Goal: Task Accomplishment & Management: Use online tool/utility

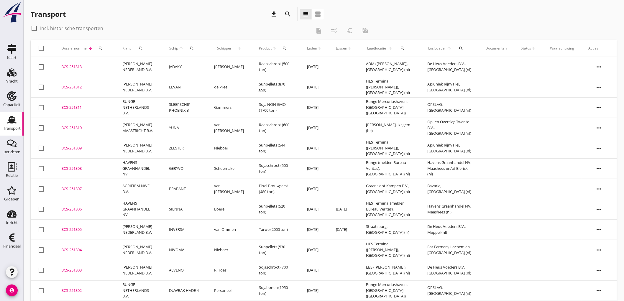
click at [10, 119] on icon "Transport" at bounding box center [11, 119] width 9 height 9
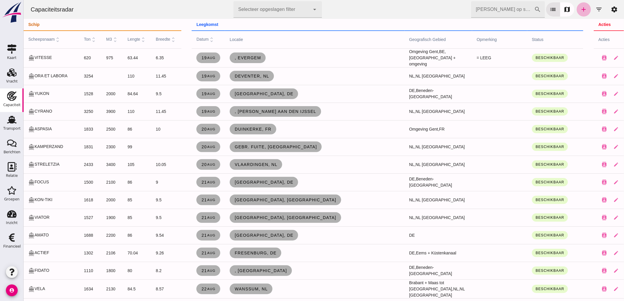
click at [583, 10] on link "add" at bounding box center [584, 9] width 14 height 14
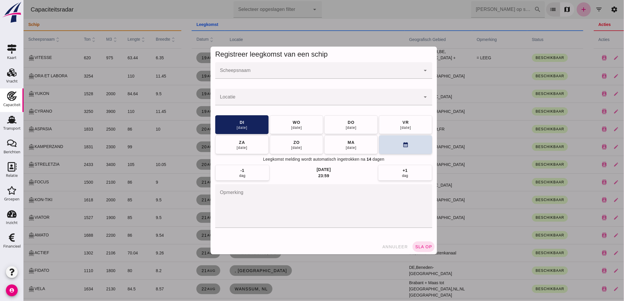
click at [296, 75] on input "Scheepsnaam" at bounding box center [317, 73] width 205 height 7
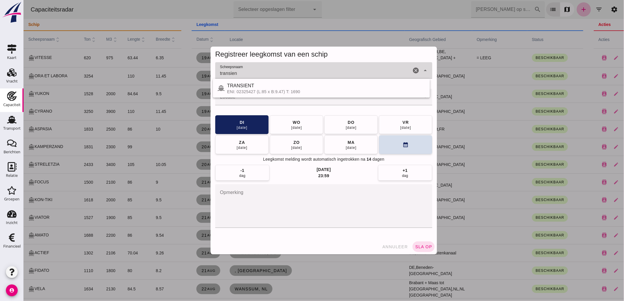
type input "TRANSIENT"
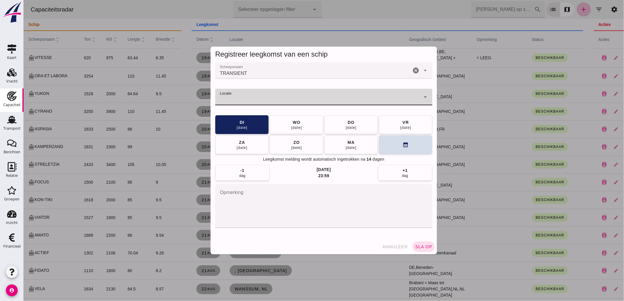
click at [336, 99] on input "Locatie" at bounding box center [317, 99] width 205 height 7
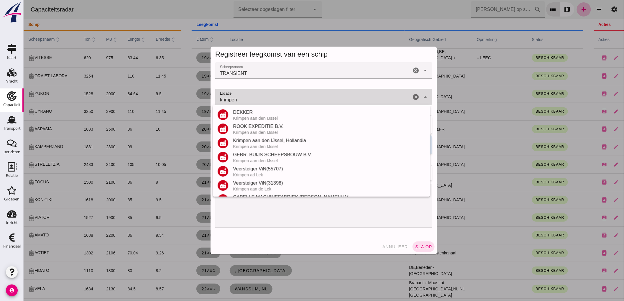
scroll to position [83, 0]
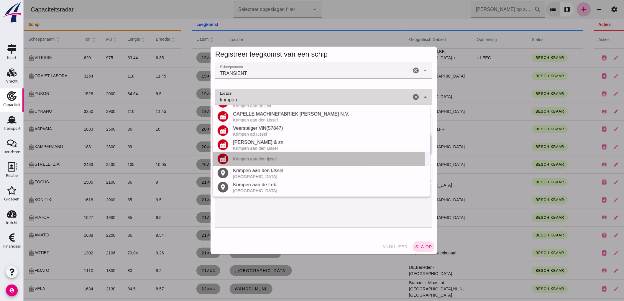
click at [275, 162] on div "factory Krimpen aan den Ijssel" at bounding box center [321, 159] width 217 height 14
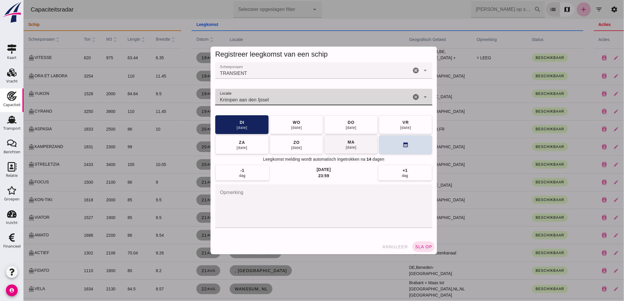
type input "Krimpen aan den Ijssel"
click at [339, 150] on button "[DATE]" at bounding box center [350, 144] width 53 height 19
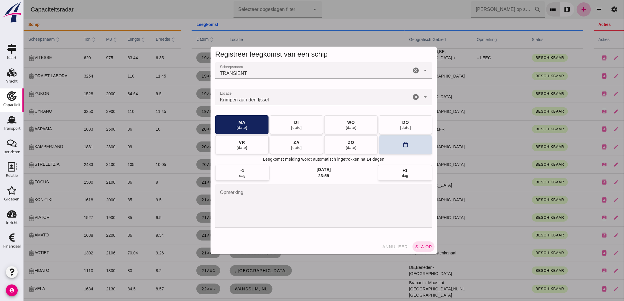
click at [432, 249] on div "annuleer sla op" at bounding box center [323, 246] width 227 height 15
click at [431, 246] on button "sla op" at bounding box center [423, 247] width 22 height 11
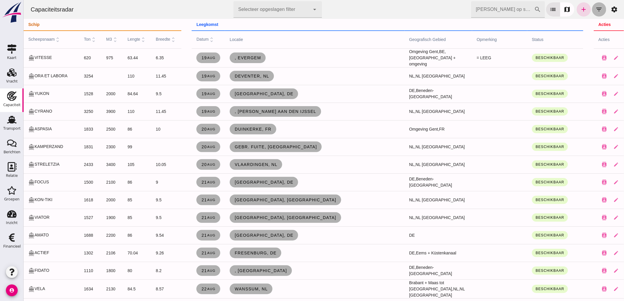
click at [596, 10] on icon "filter_list" at bounding box center [599, 9] width 7 height 7
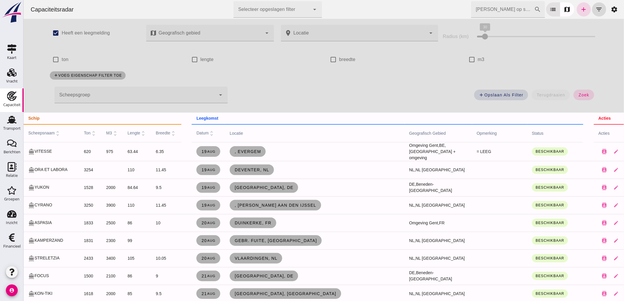
click at [147, 101] on div at bounding box center [134, 95] width 161 height 17
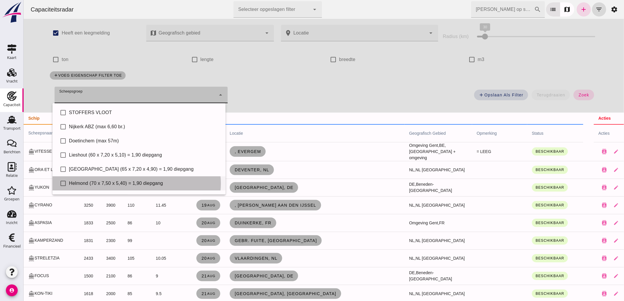
click at [93, 184] on div "Helmond (70 x 7,50 x 5,40) = 1,90 diepgang" at bounding box center [145, 183] width 152 height 7
type input "Helmond (70 x 7,50 x 5,40) = 1,90 diepgang"
checkbox input "true"
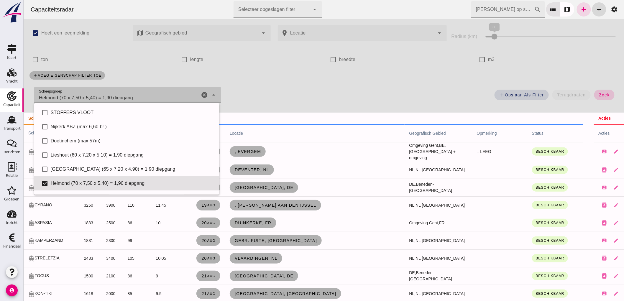
click at [594, 96] on button "zoek" at bounding box center [604, 95] width 20 height 11
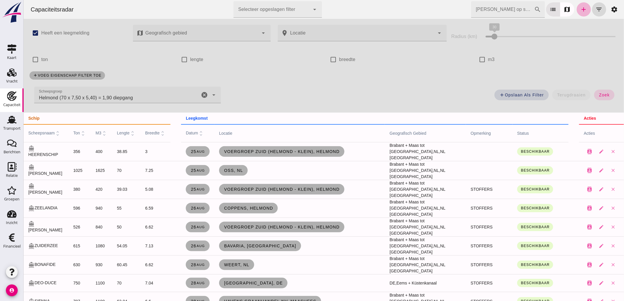
click at [578, 14] on link "add" at bounding box center [584, 9] width 14 height 14
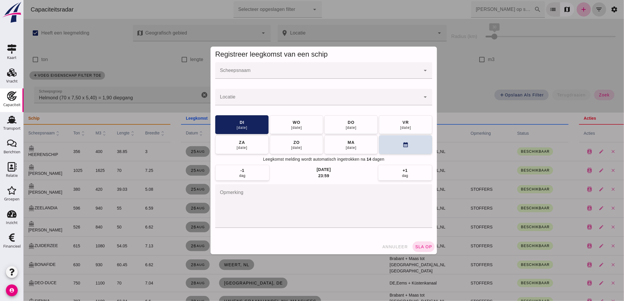
click at [324, 69] on div at bounding box center [317, 70] width 205 height 17
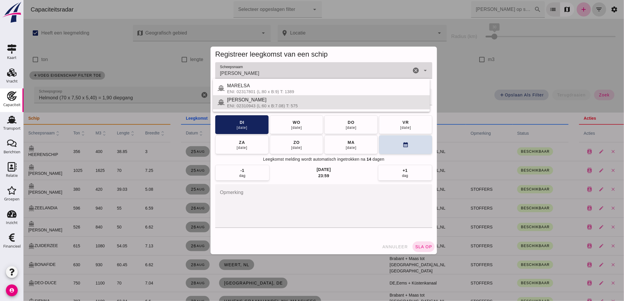
type input "ELSA"
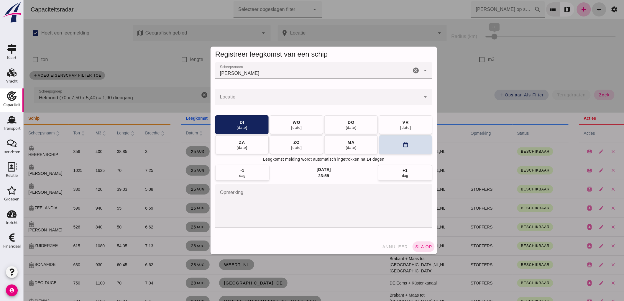
click at [160, 57] on div at bounding box center [323, 150] width 601 height 301
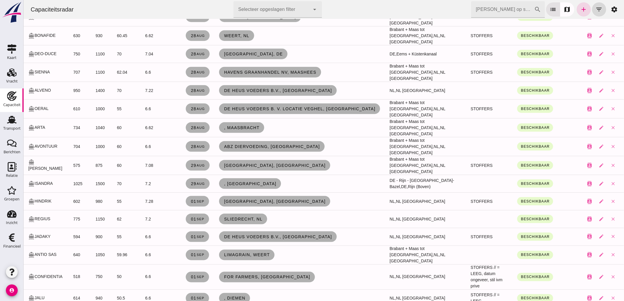
scroll to position [0, 0]
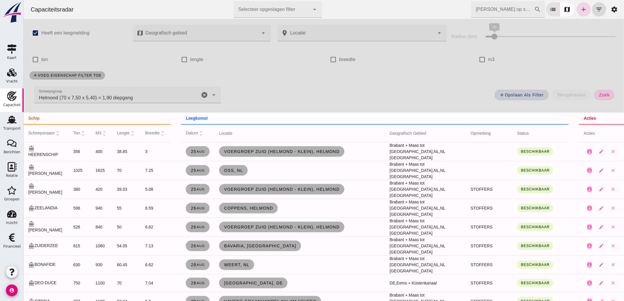
click at [201, 94] on icon "cancel" at bounding box center [204, 94] width 7 height 7
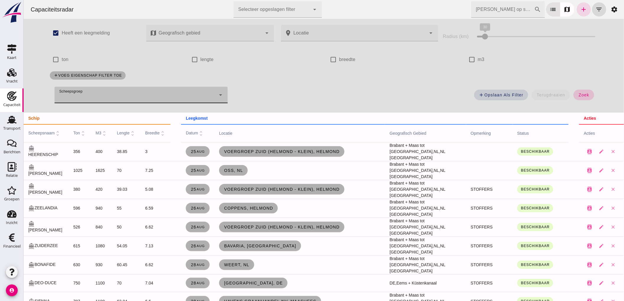
click at [578, 96] on span "zoek" at bounding box center [583, 95] width 11 height 5
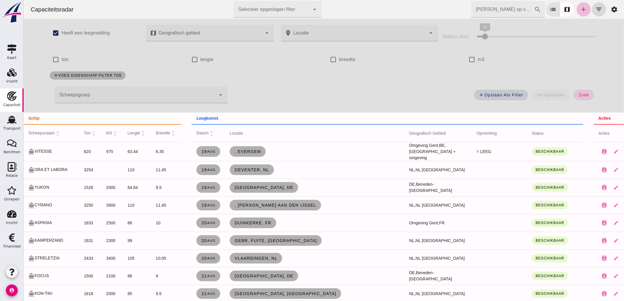
click at [106, 93] on div at bounding box center [134, 95] width 161 height 17
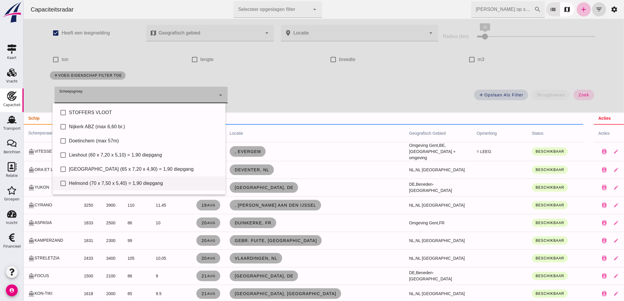
click at [91, 181] on div "Helmond (70 x 7,50 x 5,40) = 1,90 diepgang" at bounding box center [145, 183] width 152 height 7
type input "Helmond (70 x 7,50 x 5,40) = 1,90 diepgang"
checkbox input "true"
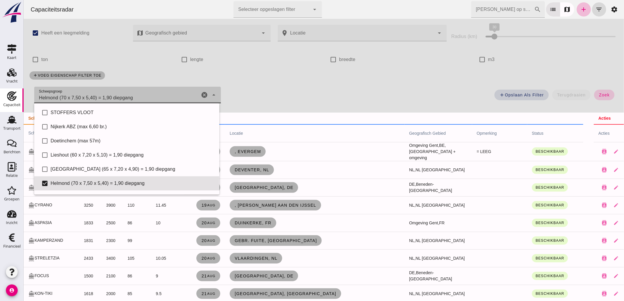
click at [599, 96] on span "zoek" at bounding box center [604, 95] width 11 height 5
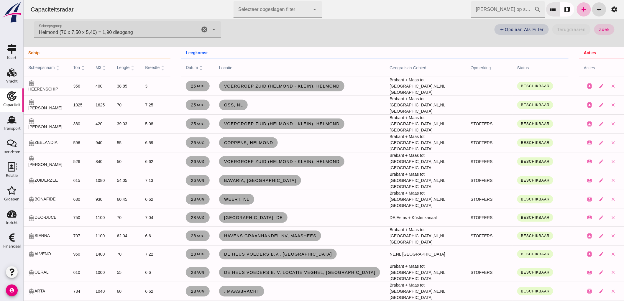
scroll to position [98, 0]
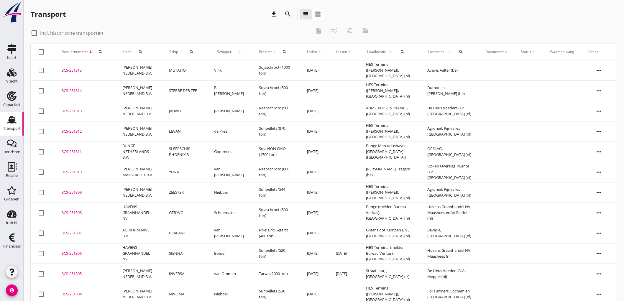
click at [202, 131] on td "LEVANT" at bounding box center [184, 131] width 45 height 20
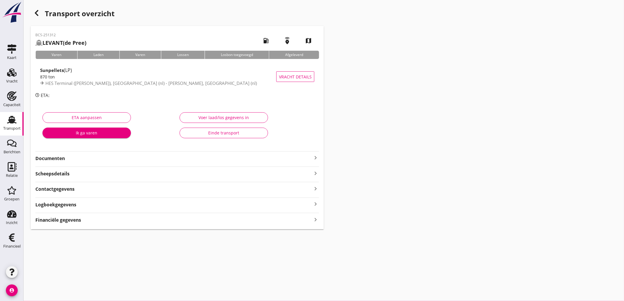
click at [8, 129] on div "Transport" at bounding box center [11, 129] width 17 height 4
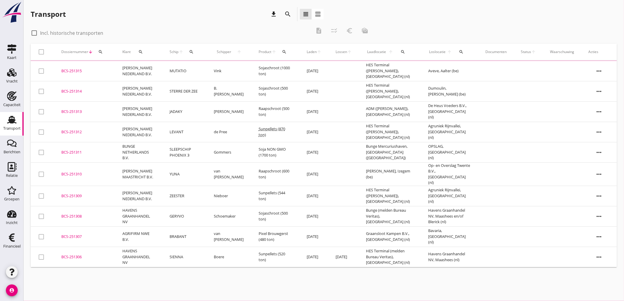
click at [187, 113] on td "JADAKY" at bounding box center [185, 111] width 45 height 20
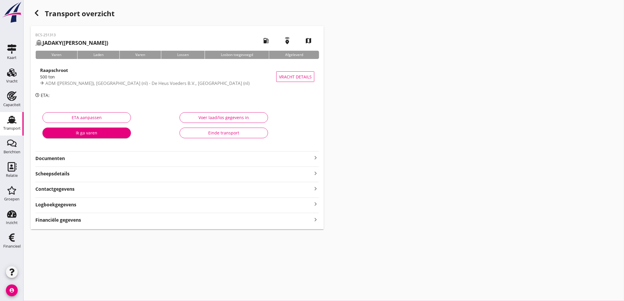
click at [71, 219] on strong "Financiële gegevens" at bounding box center [58, 220] width 46 height 7
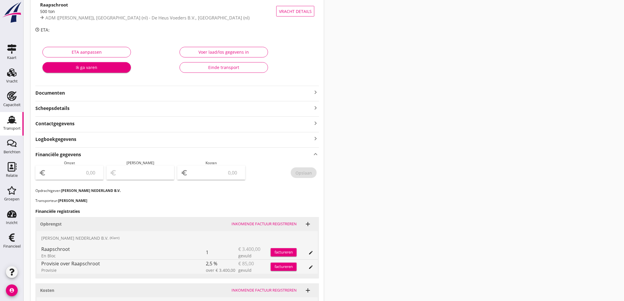
scroll to position [98, 0]
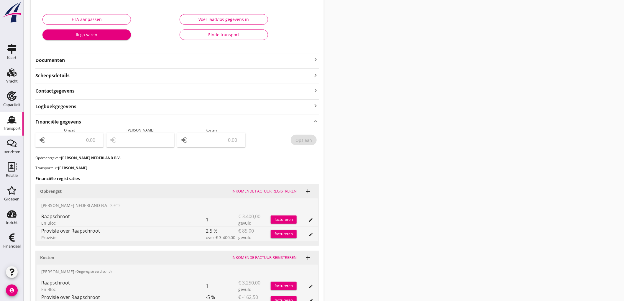
click at [81, 142] on input "number" at bounding box center [73, 139] width 53 height 9
type input "3315"
type input "3312.00"
type input "30"
type input "3007.00"
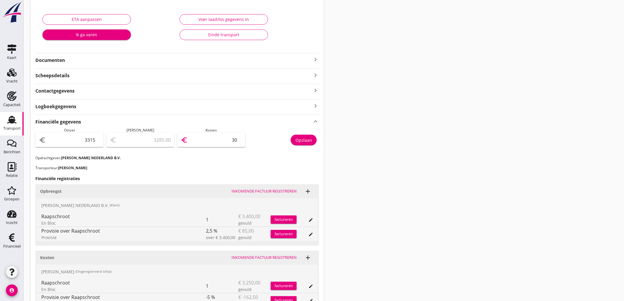
type input "308"
type input "228.00"
type input "3087"
type input "227.50"
type input "3087.50"
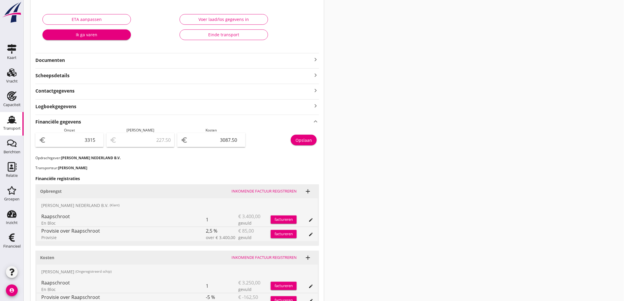
click at [304, 137] on button "Opslaan" at bounding box center [304, 140] width 26 height 11
click at [9, 121] on use at bounding box center [11, 120] width 9 height 8
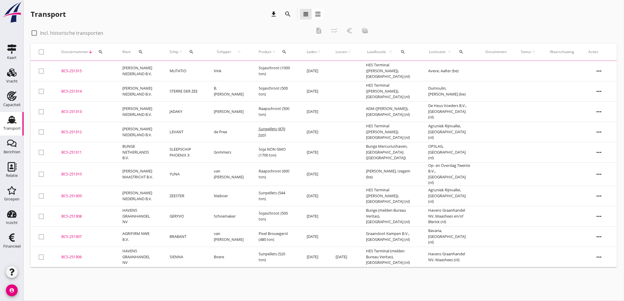
click at [198, 114] on td "JADAKY" at bounding box center [185, 111] width 45 height 20
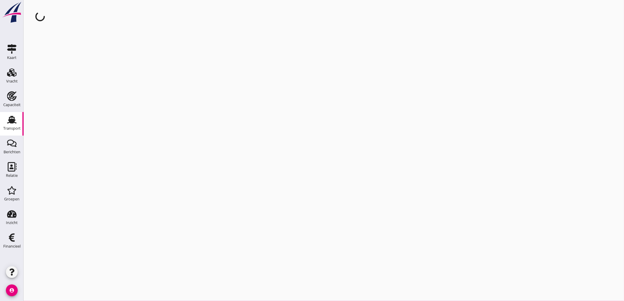
click at [21, 122] on link "Transport Transport" at bounding box center [12, 124] width 24 height 24
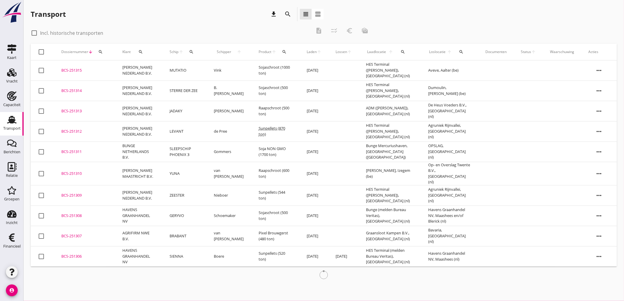
click at [150, 96] on td "[PERSON_NAME] NEDERLAND B.V." at bounding box center [138, 91] width 47 height 20
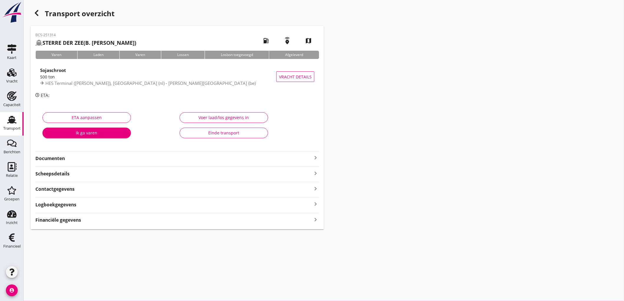
click at [76, 222] on strong "Financiële gegevens" at bounding box center [58, 220] width 46 height 7
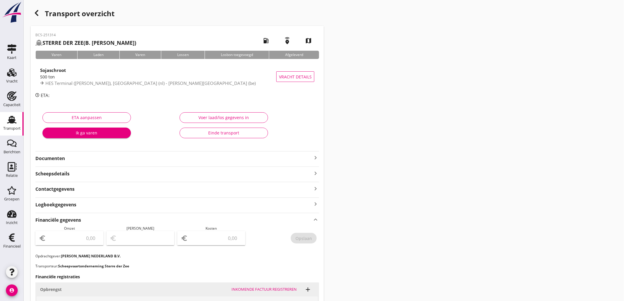
scroll to position [65, 0]
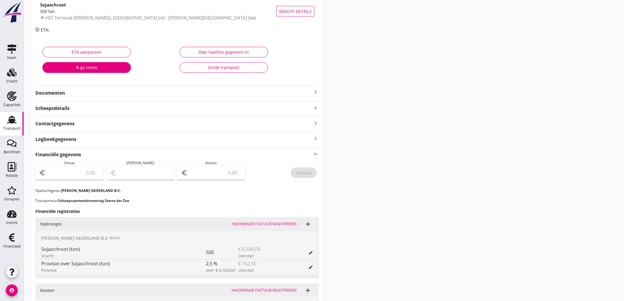
click at [83, 176] on input "number" at bounding box center [73, 172] width 53 height 9
type input "6337"
type input "6337.50"
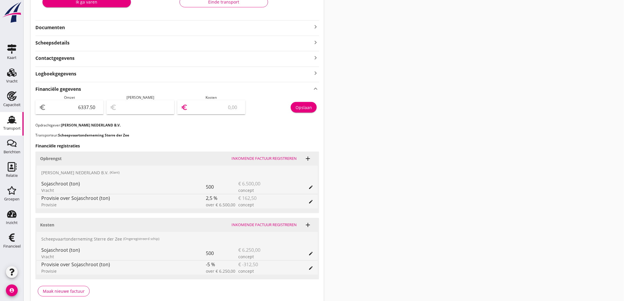
type input "6332.50"
type input "5"
type input "6278.50"
type input "59"
type input "5744.50"
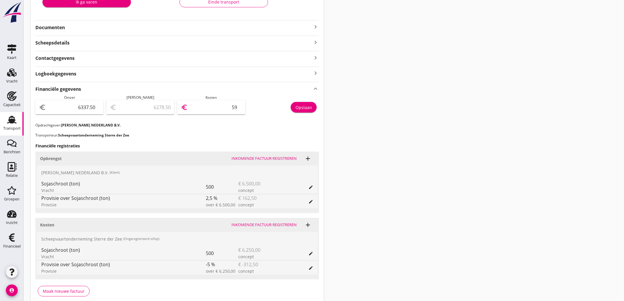
type input "593"
type input "400.50"
type input "5937"
type input "400.00"
type input "5937.50"
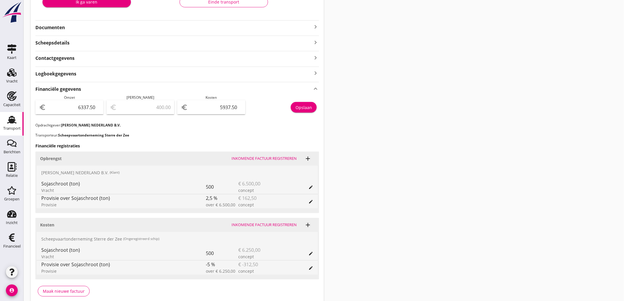
drag, startPoint x: 285, startPoint y: 105, endPoint x: 297, endPoint y: 104, distance: 12.1
click at [285, 105] on div "Opslaan" at bounding box center [283, 109] width 71 height 28
click at [301, 104] on div "Opslaan" at bounding box center [304, 107] width 17 height 6
click at [9, 126] on div "Transport" at bounding box center [11, 128] width 17 height 8
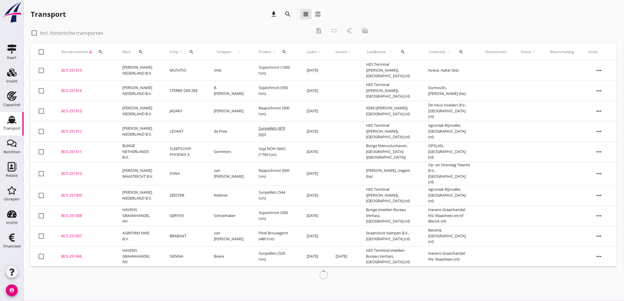
click at [145, 73] on td "[PERSON_NAME] NEDERLAND B.V." at bounding box center [138, 70] width 47 height 20
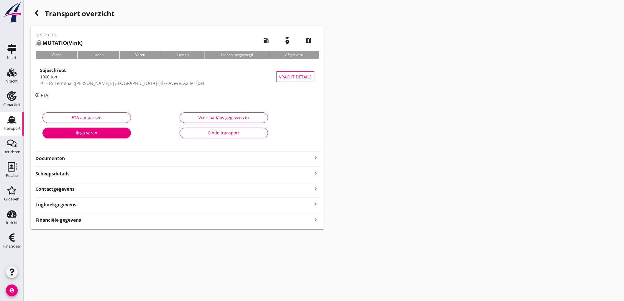
click at [79, 223] on strong "Financiële gegevens" at bounding box center [58, 220] width 46 height 7
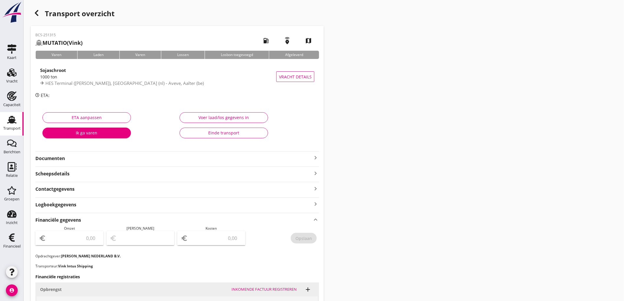
scroll to position [98, 0]
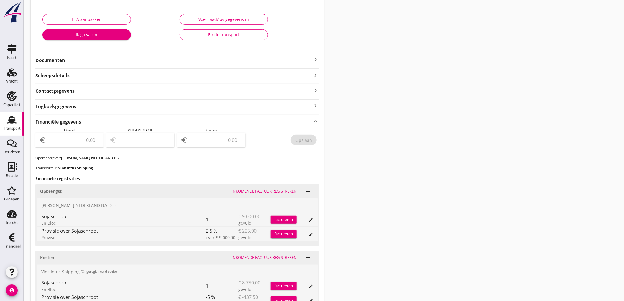
click at [79, 128] on div "Omzet euro" at bounding box center [69, 142] width 68 height 28
type input "8"
type input "8775"
click at [232, 139] on input "number" at bounding box center [215, 139] width 53 height 9
type input "8767.00"
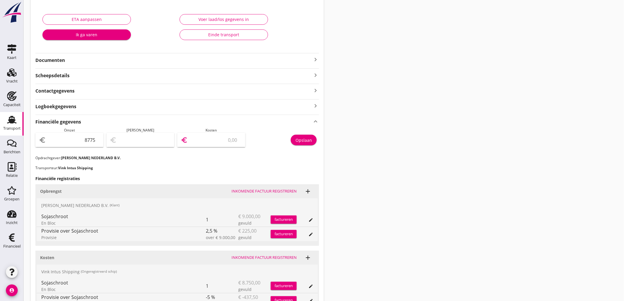
type input "8"
type input "8692.00"
type input "83"
type input "7944.00"
type input "831"
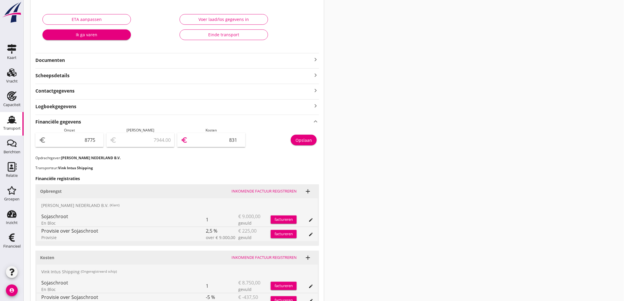
type input "463.00"
type input "8312"
type input "462.50"
type input "8312.50"
click at [301, 140] on div "Opslaan" at bounding box center [304, 140] width 17 height 6
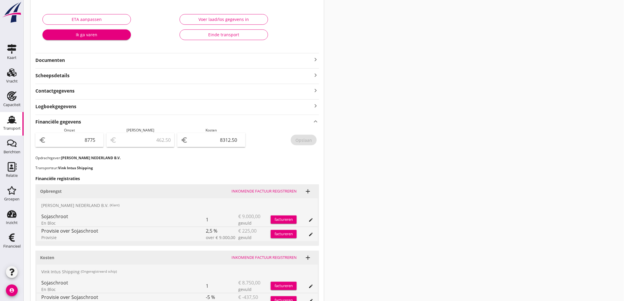
click at [0, 127] on link "Transport Transport" at bounding box center [12, 124] width 24 height 24
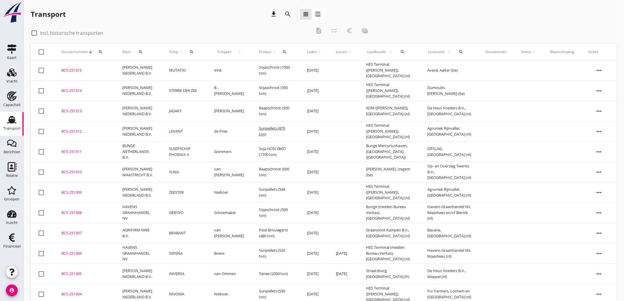
click at [3, 129] on div "Transport" at bounding box center [11, 129] width 17 height 4
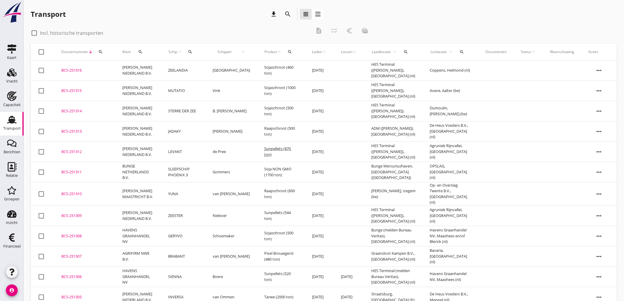
click at [13, 120] on use at bounding box center [11, 120] width 9 height 8
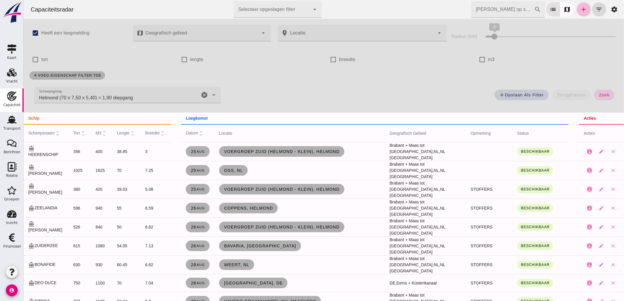
click at [202, 91] on icon "cancel" at bounding box center [204, 94] width 7 height 7
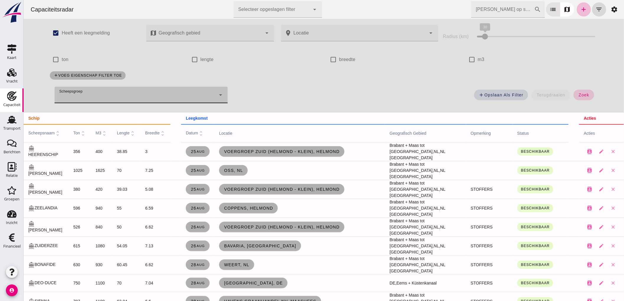
click at [584, 98] on button "zoek" at bounding box center [583, 95] width 20 height 11
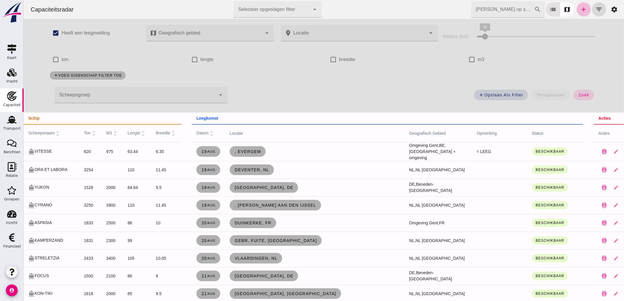
click at [219, 97] on icon "arrow_drop_down" at bounding box center [220, 94] width 7 height 7
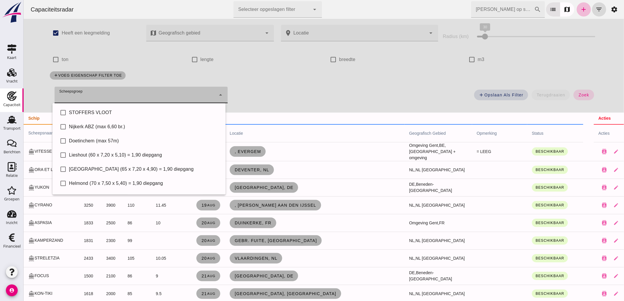
click at [219, 97] on icon "arrow_drop_down" at bounding box center [220, 94] width 7 height 7
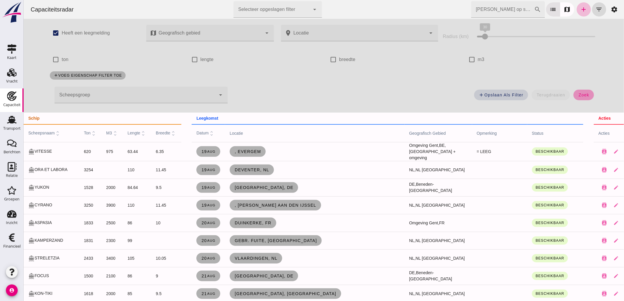
click at [583, 97] on button "zoek" at bounding box center [583, 95] width 20 height 11
click at [624, 152] on icon "close" at bounding box center [627, 151] width 5 height 5
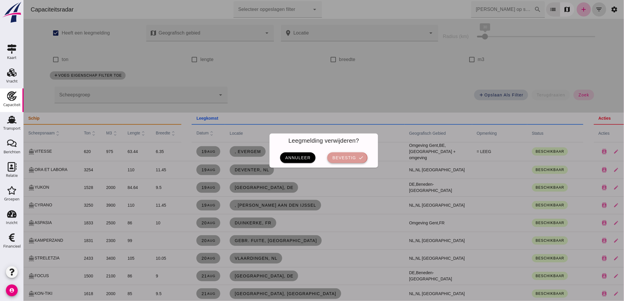
click at [350, 158] on span "bevestig" at bounding box center [344, 157] width 24 height 5
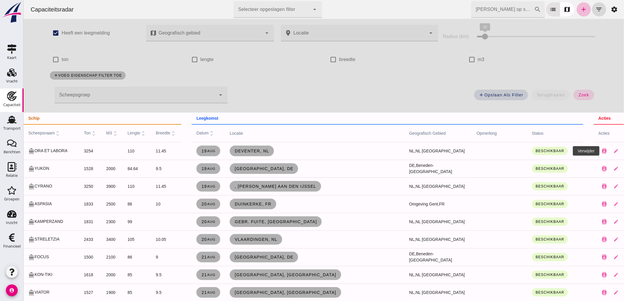
click at [622, 152] on button "close" at bounding box center [628, 151] width 12 height 12
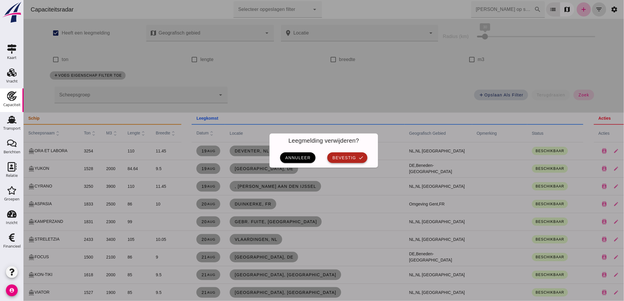
click at [351, 158] on span "bevestig" at bounding box center [344, 157] width 24 height 5
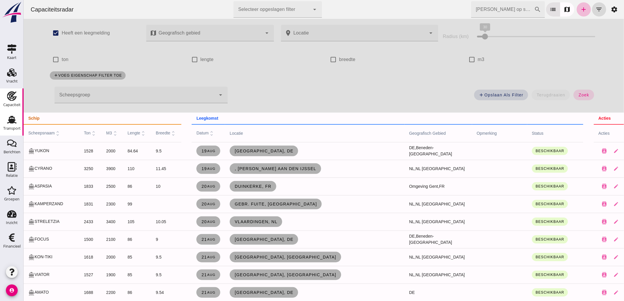
click at [0, 122] on link "Transport Transport" at bounding box center [12, 124] width 24 height 24
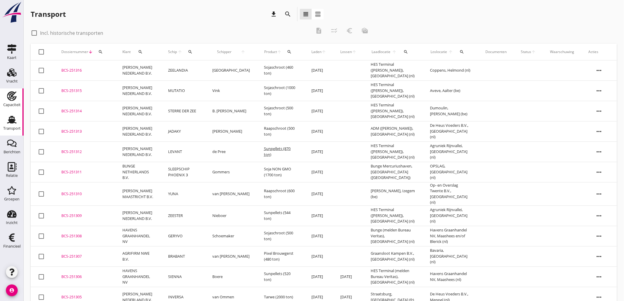
click at [13, 96] on icon "Capaciteit" at bounding box center [11, 95] width 9 height 9
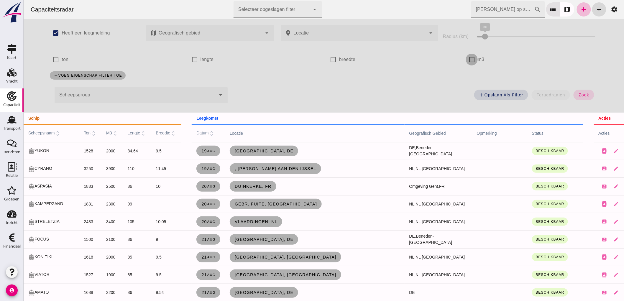
click at [470, 64] on input "m3" at bounding box center [472, 60] width 12 height 12
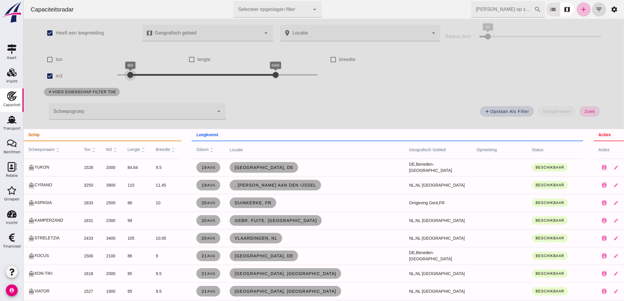
drag, startPoint x: 120, startPoint y: 79, endPoint x: 132, endPoint y: 75, distance: 13.3
click at [132, 75] on div at bounding box center [130, 75] width 12 height 12
drag, startPoint x: 273, startPoint y: 77, endPoint x: 136, endPoint y: 84, distance: 137.1
click at [136, 84] on div "check_box Heeft een leegmelding map Geografisch gebied Geografisch gebied cance…" at bounding box center [323, 74] width 571 height 110
click at [582, 108] on button "zoek" at bounding box center [589, 111] width 20 height 11
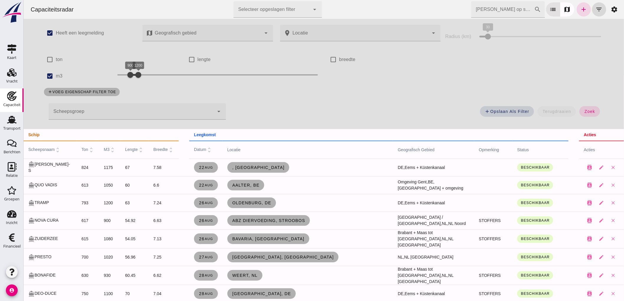
scroll to position [33, 0]
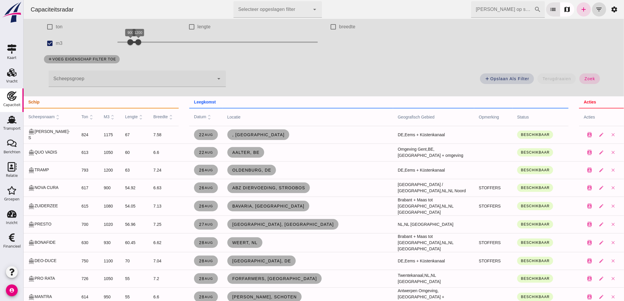
drag, startPoint x: 45, startPoint y: 42, endPoint x: 87, endPoint y: 39, distance: 41.7
click at [45, 42] on input "m3" at bounding box center [50, 43] width 12 height 12
checkbox input "false"
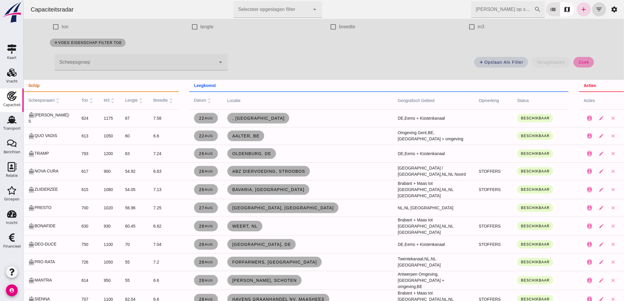
click at [580, 61] on span "zoek" at bounding box center [583, 62] width 11 height 5
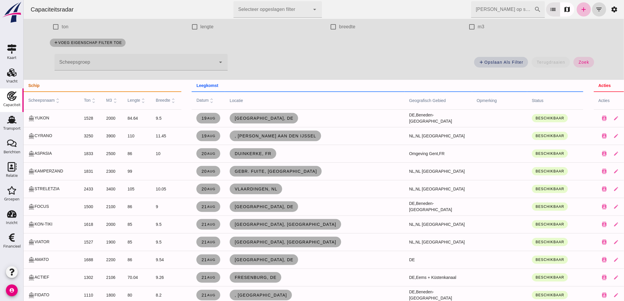
scroll to position [65, 0]
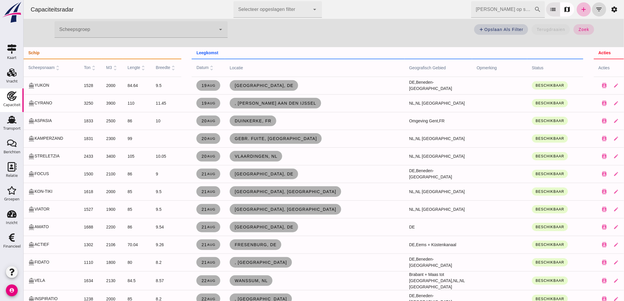
click at [506, 10] on input "Zoek op scheepsnaam" at bounding box center [502, 9] width 63 height 17
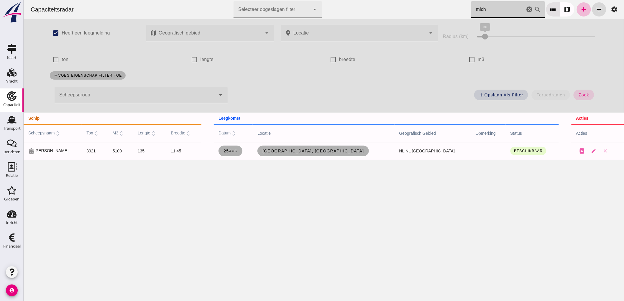
scroll to position [0, 0]
type input "mich"
click at [335, 149] on span "Amsterdam, nl" at bounding box center [313, 151] width 102 height 5
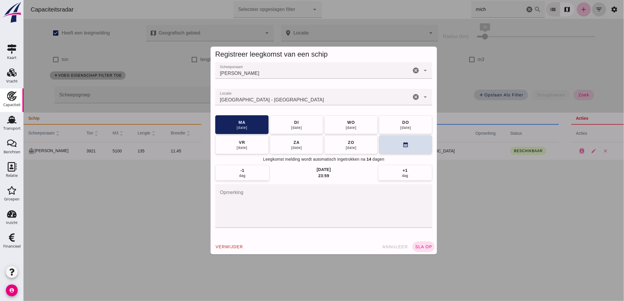
click at [414, 96] on icon "cancel" at bounding box center [415, 97] width 7 height 7
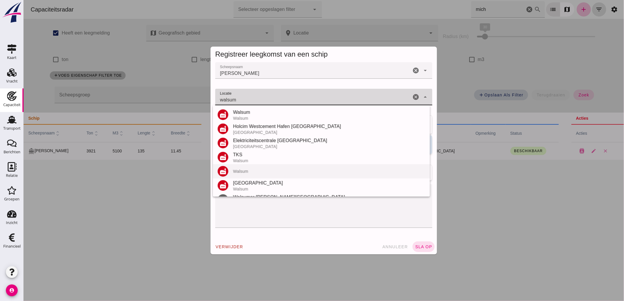
click at [270, 169] on div "Walsum" at bounding box center [329, 171] width 192 height 5
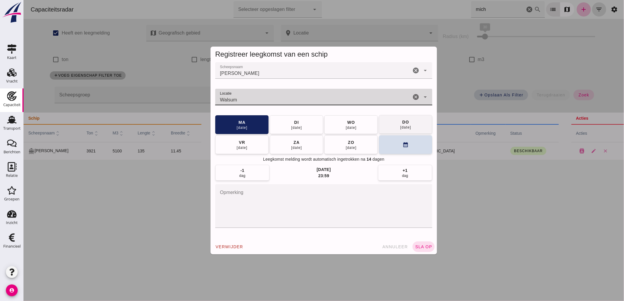
type input "Walsum"
click at [412, 127] on button "do 28 aug" at bounding box center [405, 124] width 53 height 19
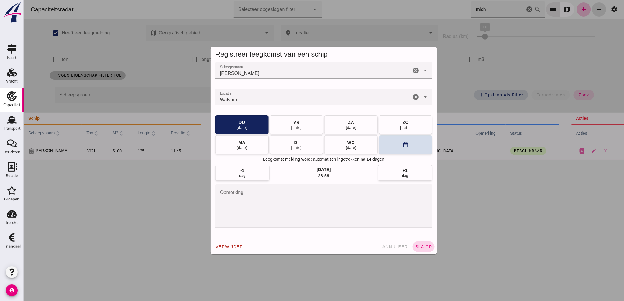
click at [419, 249] on button "sla op" at bounding box center [423, 247] width 22 height 11
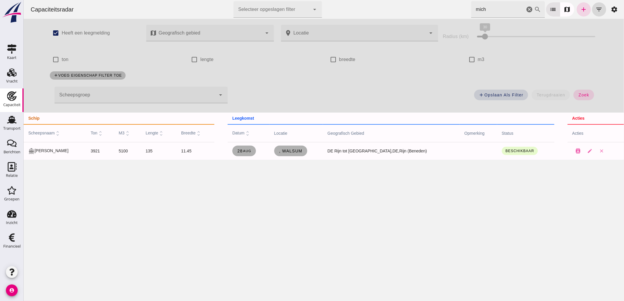
click at [526, 10] on icon "cancel" at bounding box center [529, 9] width 7 height 7
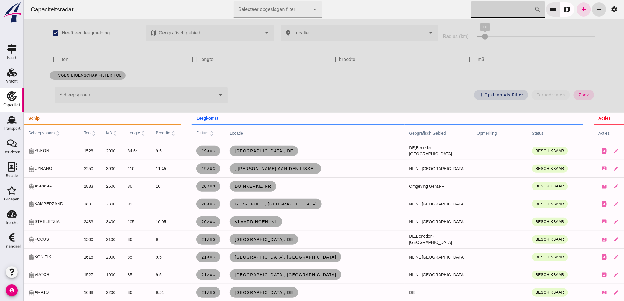
scroll to position [33, 0]
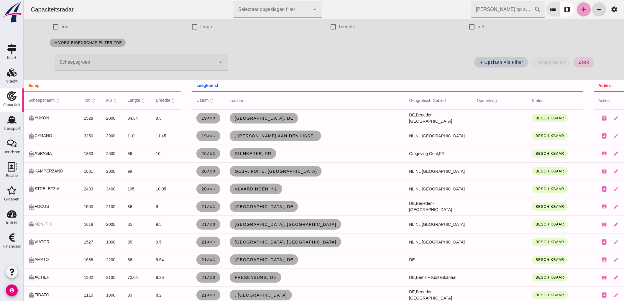
click at [578, 13] on link "add" at bounding box center [584, 9] width 14 height 14
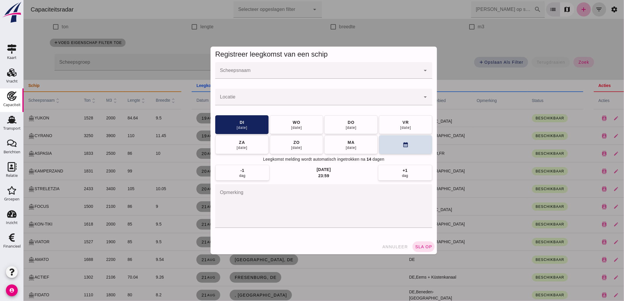
scroll to position [0, 0]
click at [289, 76] on input "Scheepsnaam" at bounding box center [317, 73] width 205 height 7
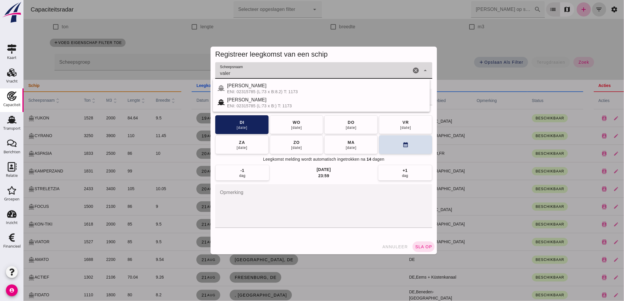
click at [249, 87] on div "VALERIO" at bounding box center [326, 85] width 198 height 7
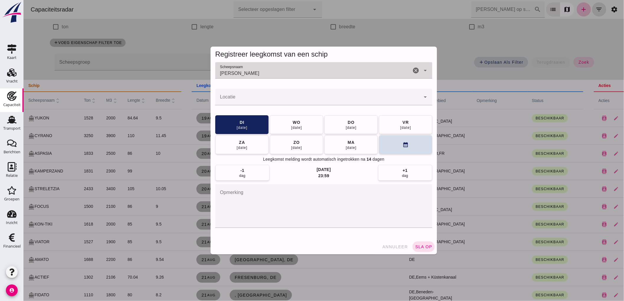
type input "VALERIO"
click at [239, 100] on input "Locatie" at bounding box center [317, 99] width 205 height 7
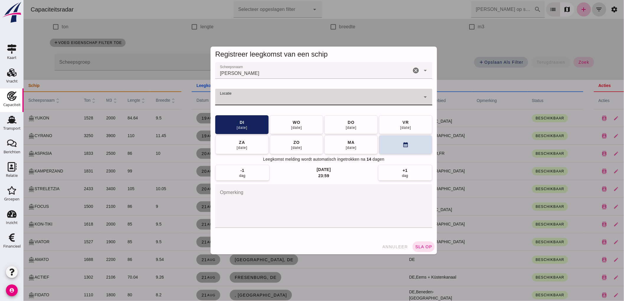
drag, startPoint x: 277, startPoint y: 98, endPoint x: 309, endPoint y: 98, distance: 31.3
click at [277, 98] on input "Locatie" at bounding box center [317, 99] width 205 height 7
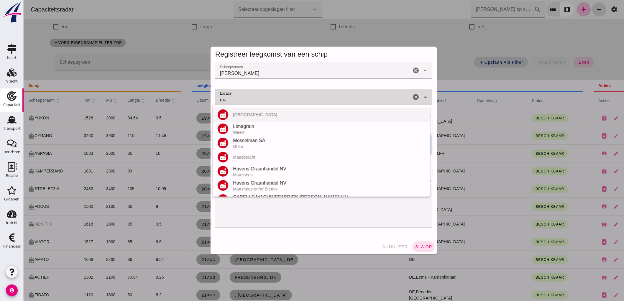
click at [268, 110] on div "factory Magdeburg" at bounding box center [321, 115] width 217 height 14
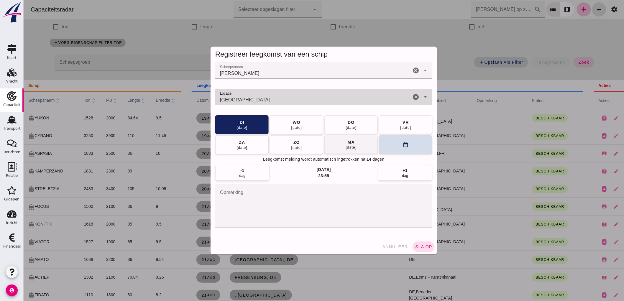
type input "Magdeburg"
click at [361, 144] on button "ma 01 sep" at bounding box center [350, 144] width 53 height 19
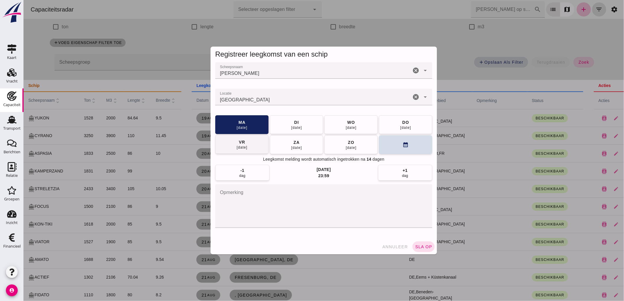
click at [362, 126] on button "wo 03 sep" at bounding box center [350, 124] width 53 height 19
click at [414, 251] on button "sla op" at bounding box center [423, 247] width 22 height 11
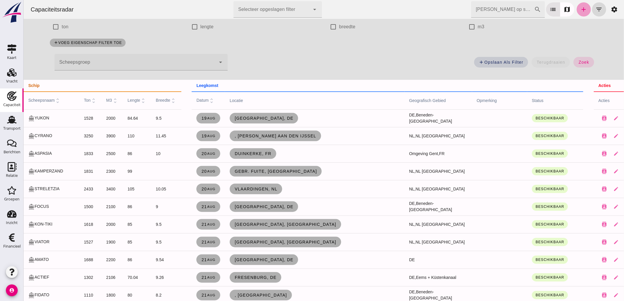
click at [577, 10] on link "add" at bounding box center [584, 9] width 14 height 14
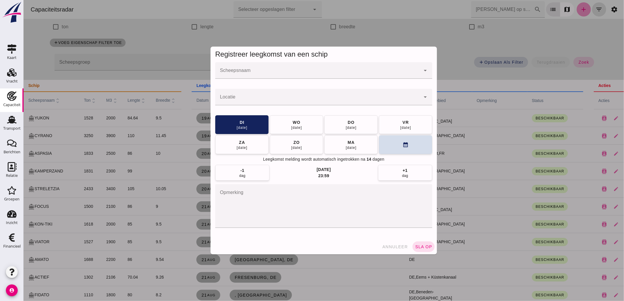
scroll to position [0, 0]
click at [293, 72] on input "Scheepsnaam" at bounding box center [317, 73] width 205 height 7
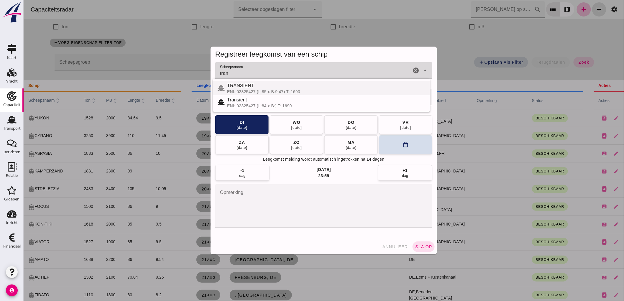
click at [254, 90] on div "ENI: 02325427 (L:85 x B:9.47) T: 1690" at bounding box center [326, 91] width 198 height 5
type input "TRANSIENT"
click at [251, 98] on input "Locatie" at bounding box center [317, 99] width 205 height 7
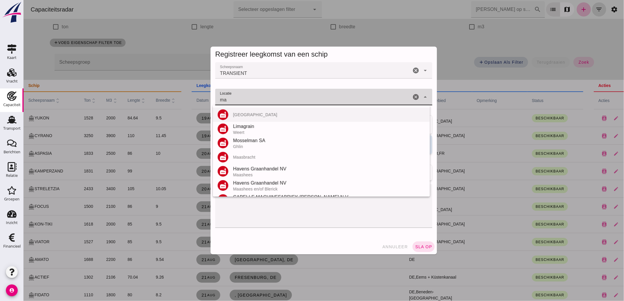
click at [250, 114] on div "Magdeburg" at bounding box center [329, 114] width 192 height 5
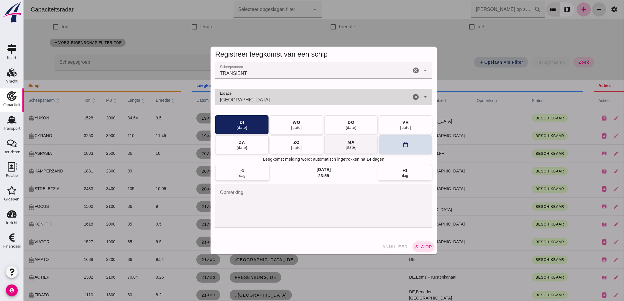
type input "Magdeburg"
click at [341, 145] on button "ma 01 sep" at bounding box center [350, 144] width 53 height 19
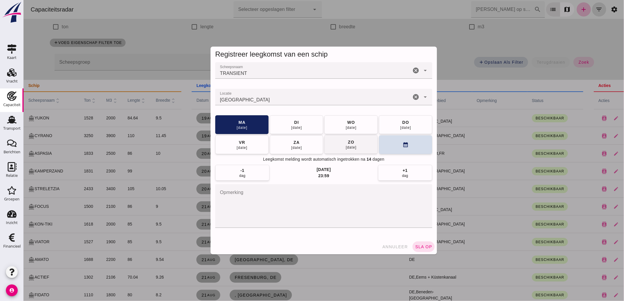
click at [340, 146] on button "zo 07 sep" at bounding box center [350, 144] width 53 height 19
click at [298, 127] on div "08 sep" at bounding box center [296, 127] width 11 height 5
click at [420, 256] on div "Registreer leegkomst van een schip Scheepsnaam Scheepsnaam TRANSIENT TRANSIENT …" at bounding box center [324, 150] width 236 height 217
click at [421, 251] on button "sla op" at bounding box center [423, 247] width 22 height 11
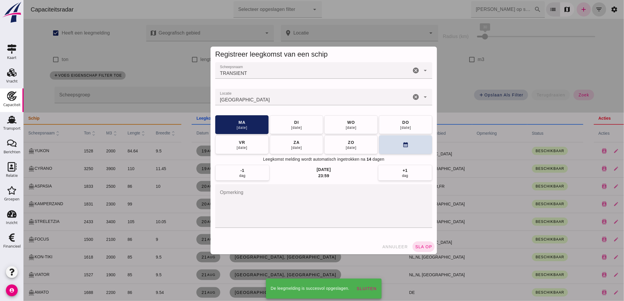
scroll to position [33, 0]
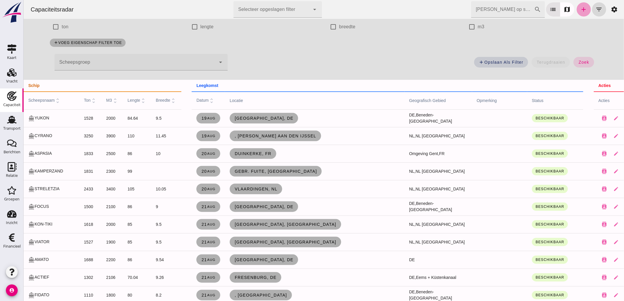
click at [580, 10] on icon "add" at bounding box center [583, 9] width 7 height 7
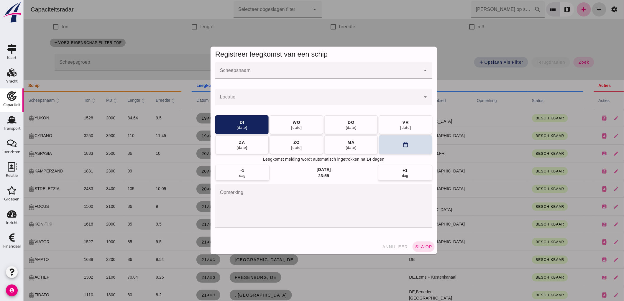
scroll to position [0, 0]
click at [258, 71] on input "Scheepsnaam" at bounding box center [317, 73] width 205 height 7
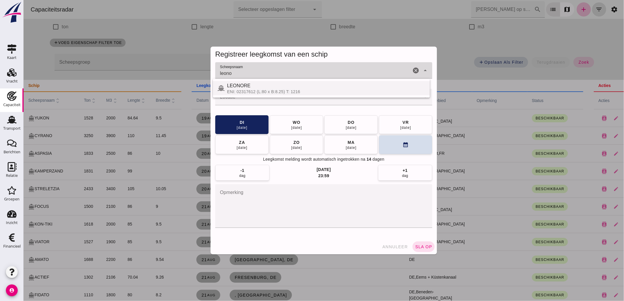
click at [266, 84] on div "LEONORE" at bounding box center [326, 85] width 198 height 7
type input "LEONORE"
click at [272, 101] on input "Locatie" at bounding box center [317, 99] width 205 height 7
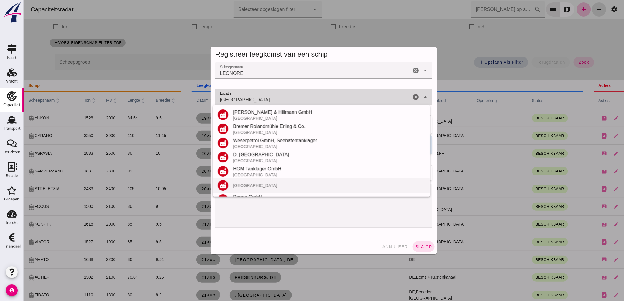
click at [253, 188] on div "factory Bremen" at bounding box center [321, 185] width 217 height 14
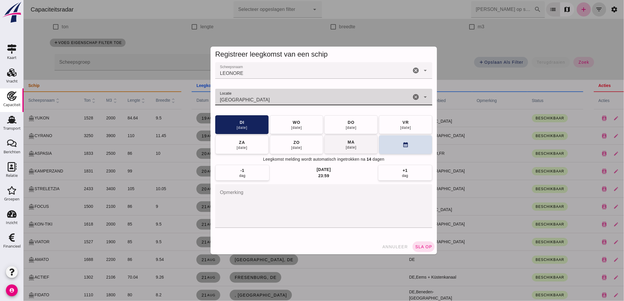
type input "Bremen"
click at [337, 145] on button "ma 01 sep" at bounding box center [350, 144] width 53 height 19
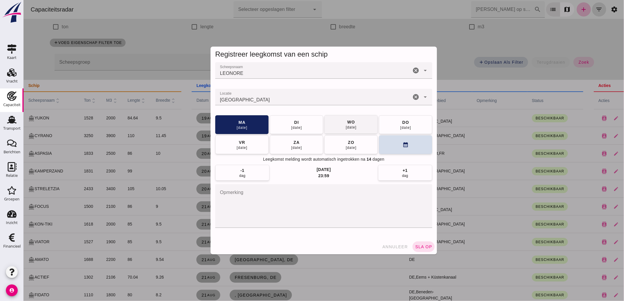
click at [348, 121] on div "wo" at bounding box center [351, 122] width 8 height 6
drag, startPoint x: 417, startPoint y: 248, endPoint x: 418, endPoint y: 244, distance: 4.0
click at [417, 246] on span "sla op" at bounding box center [423, 247] width 17 height 5
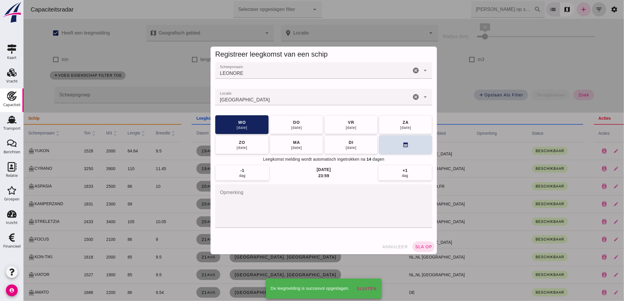
scroll to position [33, 0]
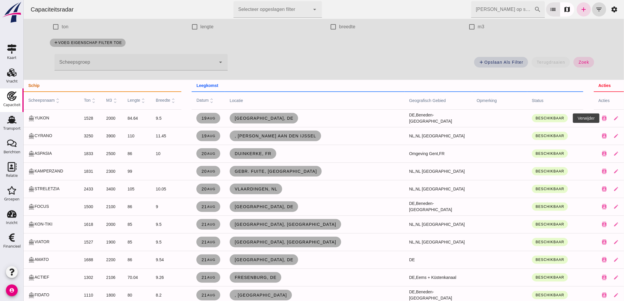
click at [624, 117] on icon "close" at bounding box center [627, 118] width 5 height 5
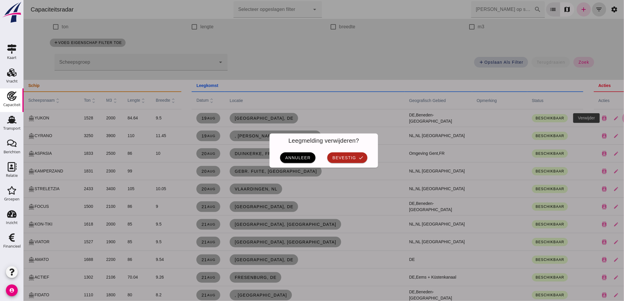
scroll to position [0, 0]
click at [341, 157] on span "bevestig" at bounding box center [344, 157] width 24 height 5
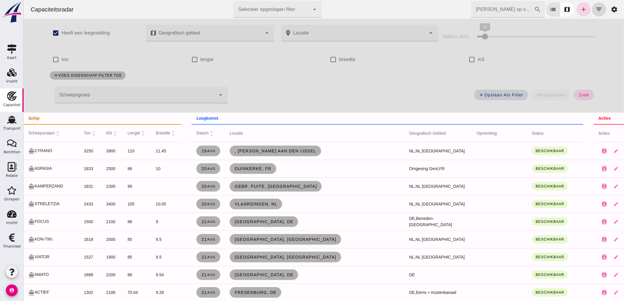
scroll to position [33, 0]
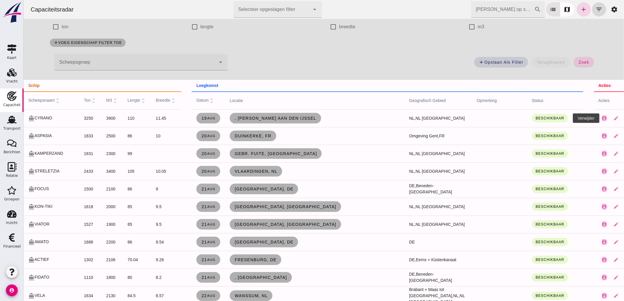
click at [624, 118] on icon "close" at bounding box center [627, 118] width 5 height 5
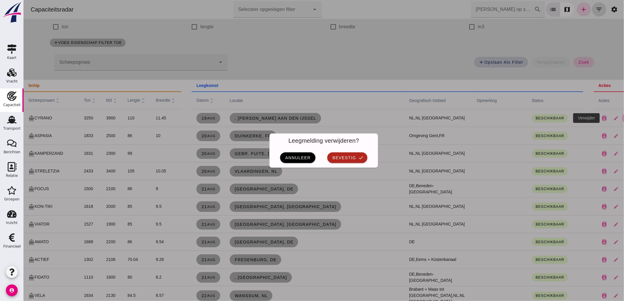
scroll to position [0, 0]
click at [346, 162] on button "bevestig check" at bounding box center [347, 157] width 40 height 11
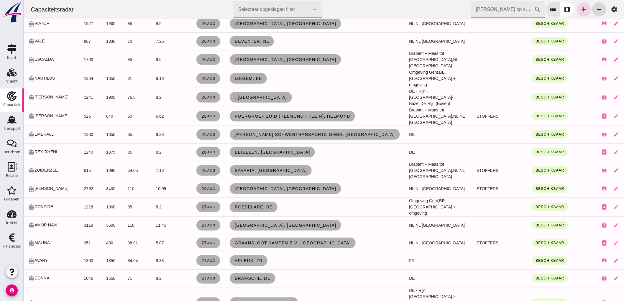
scroll to position [801, 0]
